Goal: Task Accomplishment & Management: Use online tool/utility

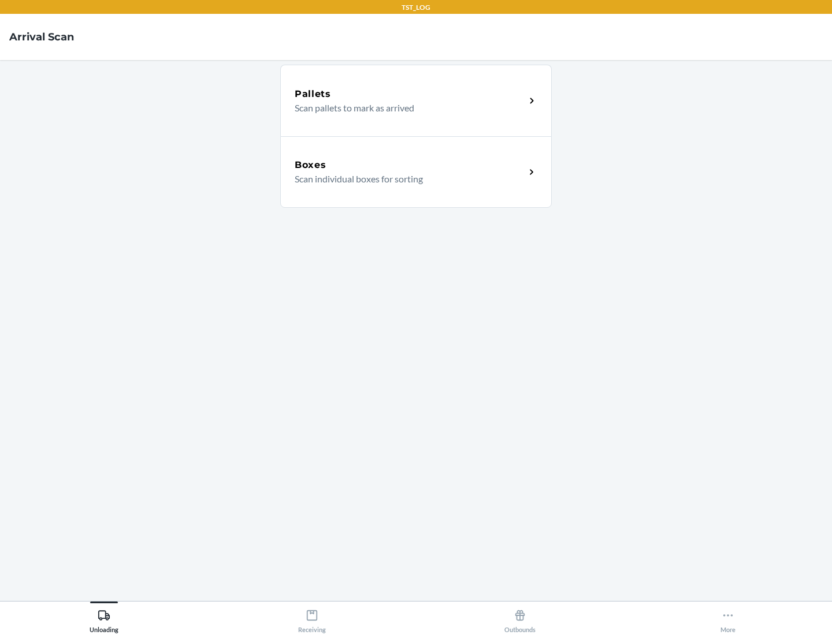
click at [410, 165] on div "Boxes" at bounding box center [410, 165] width 230 height 14
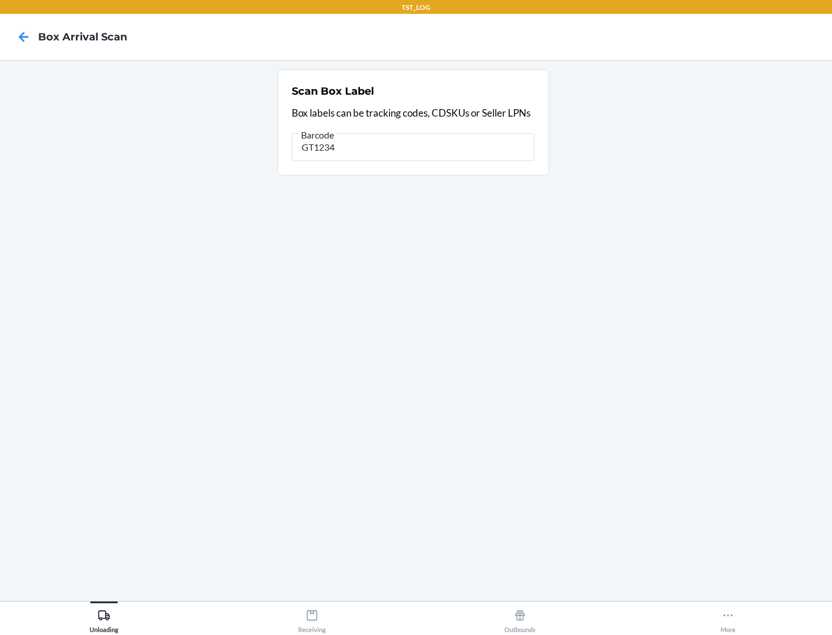
type input "GT1234"
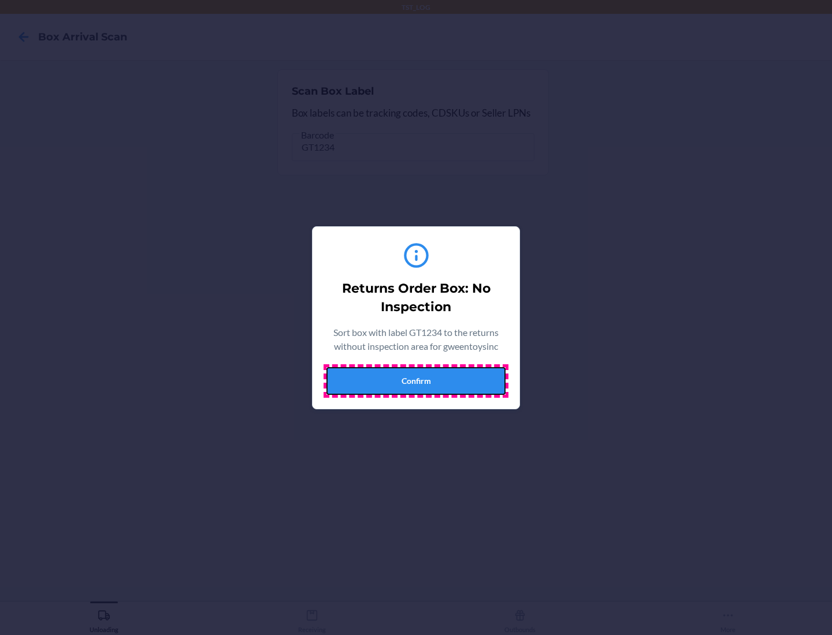
click at [416, 381] on button "Confirm" at bounding box center [415, 381] width 179 height 28
